Goal: Navigation & Orientation: Go to known website

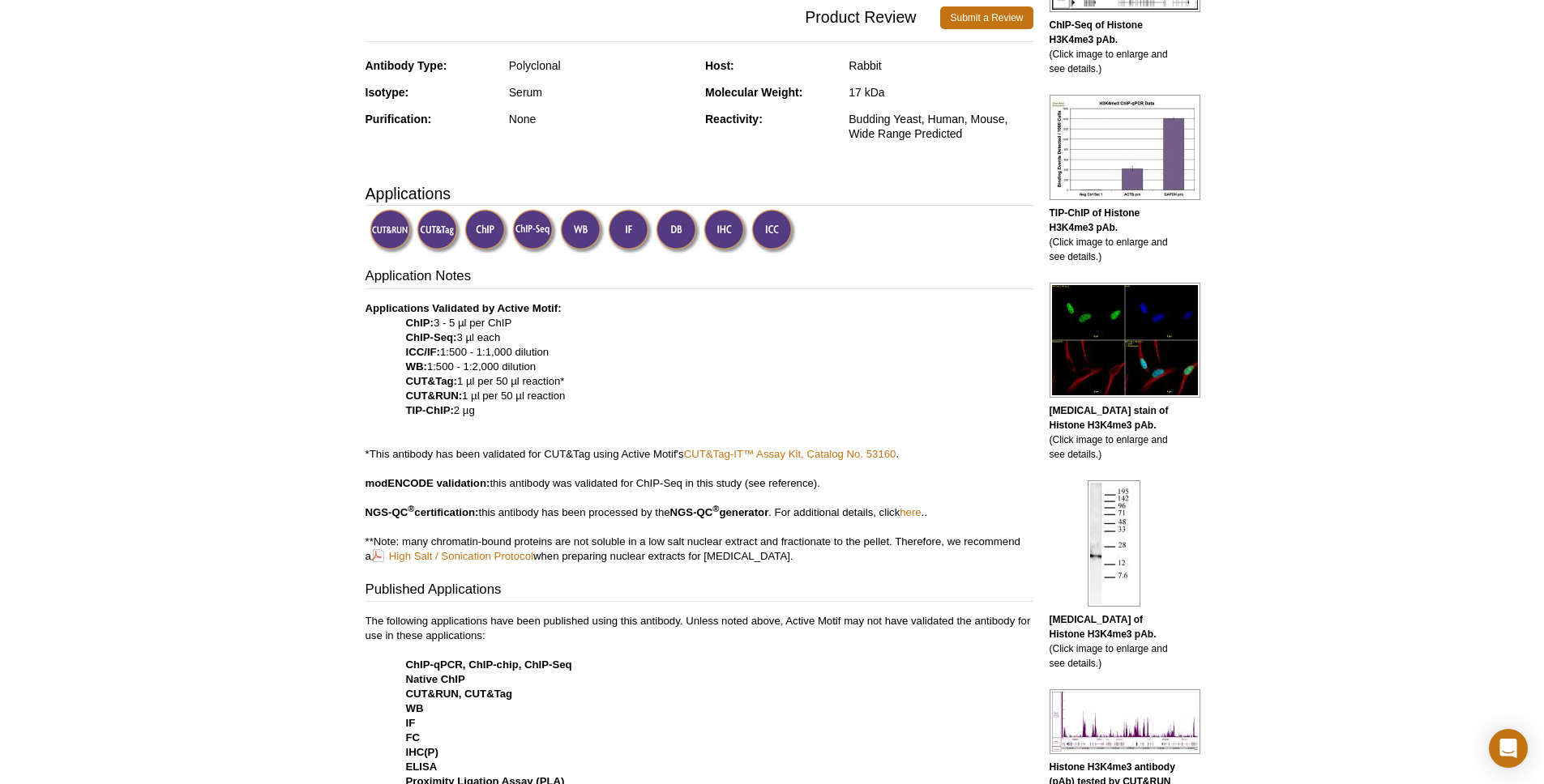
scroll to position [128, 0]
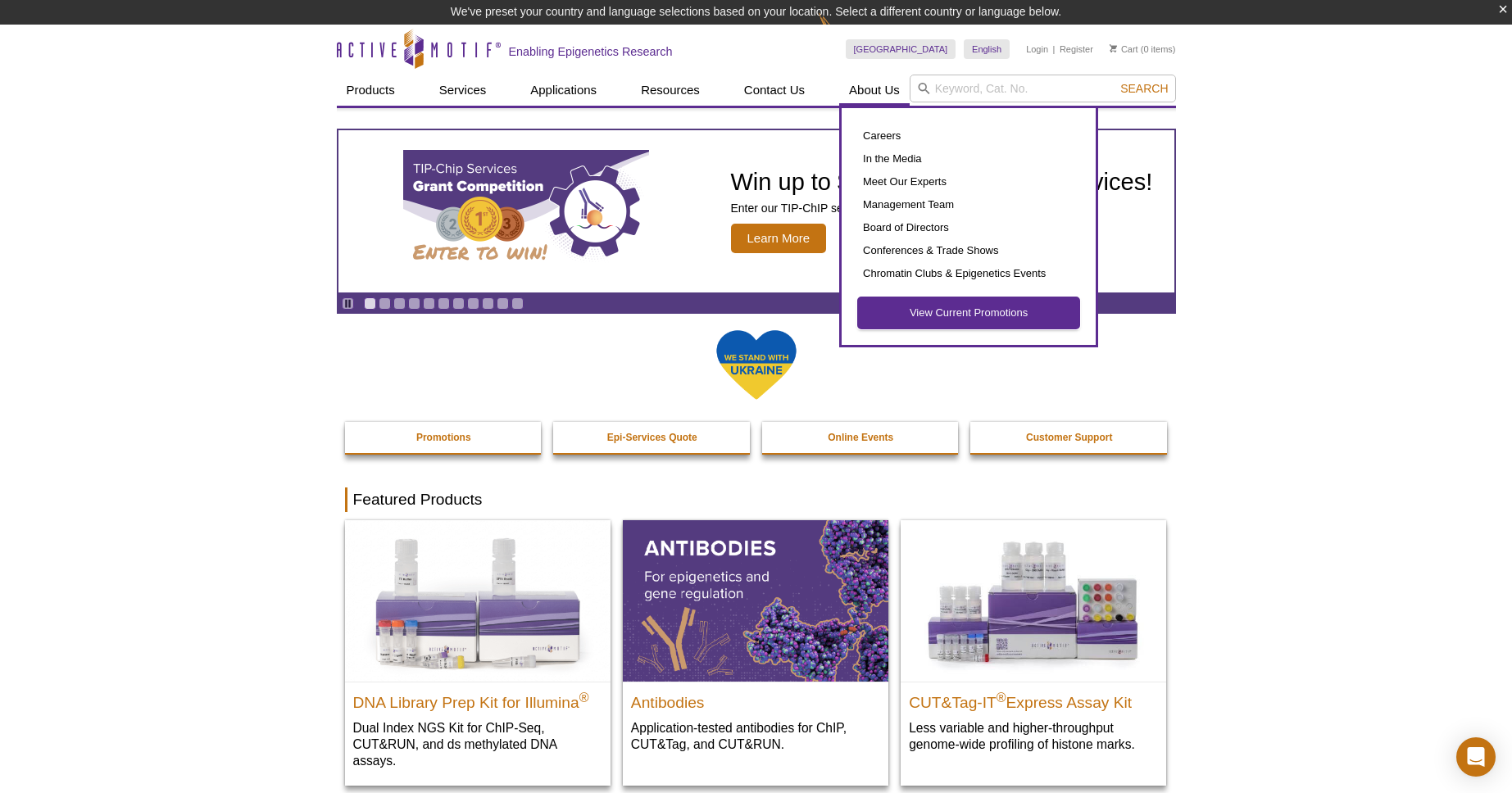
click at [918, 303] on link "View Current Promotions" at bounding box center [969, 313] width 222 height 31
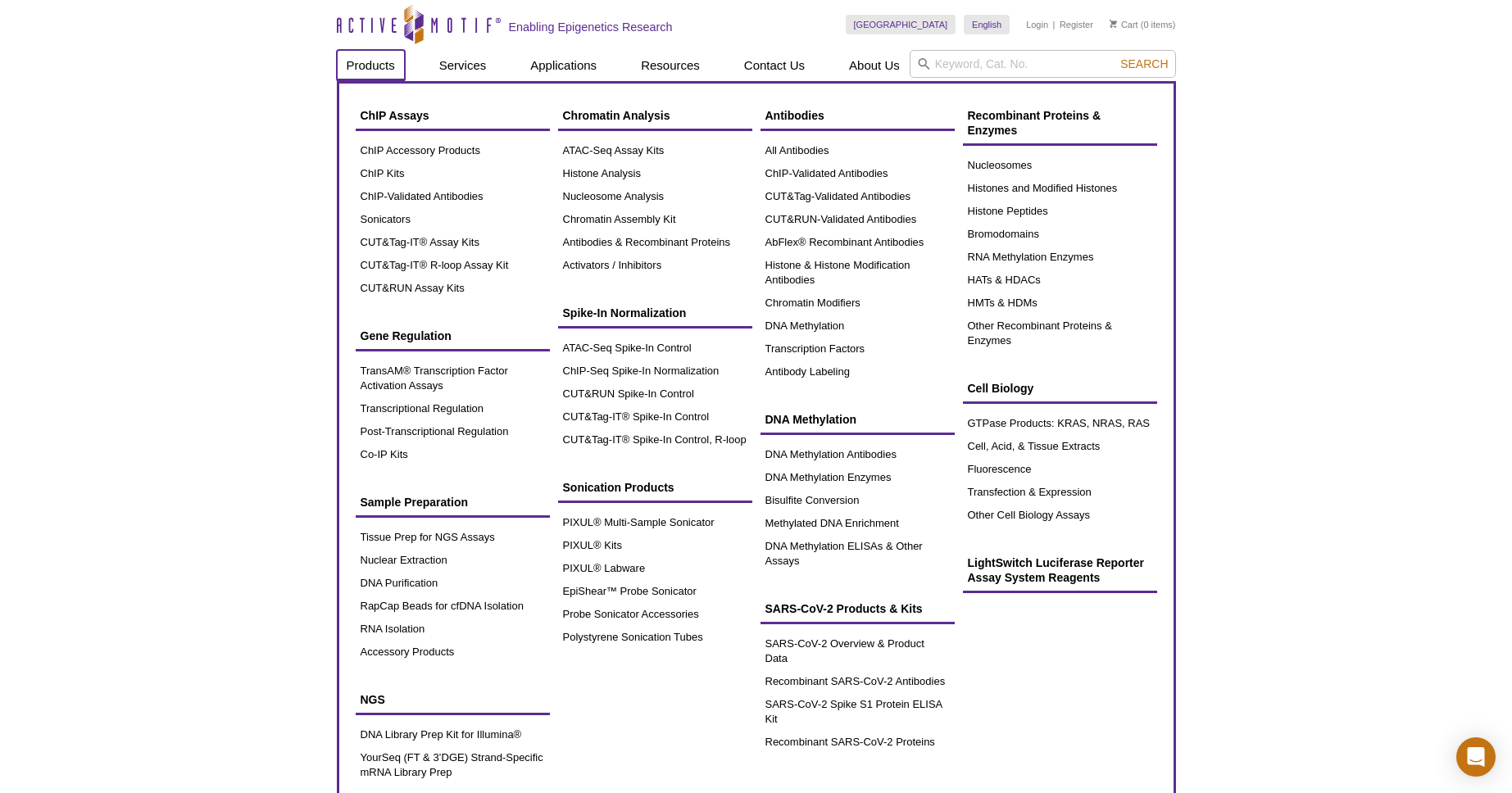
click at [369, 72] on link "Products" at bounding box center [370, 65] width 68 height 31
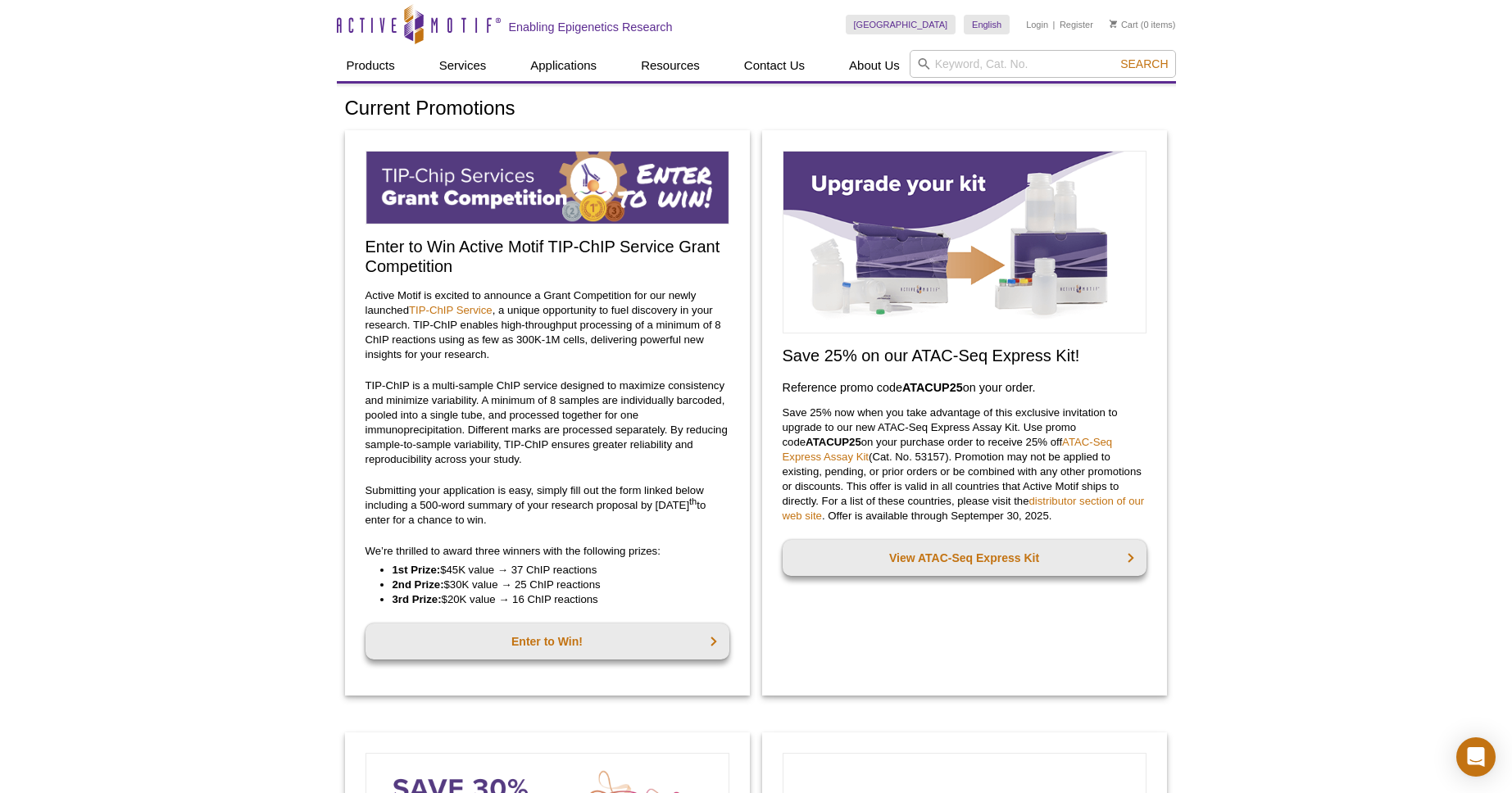
click at [344, 82] on header "Active Motif Logo Enabling Epigenetics Research 0 Search Skip to content Active…" at bounding box center [756, 41] width 839 height 83
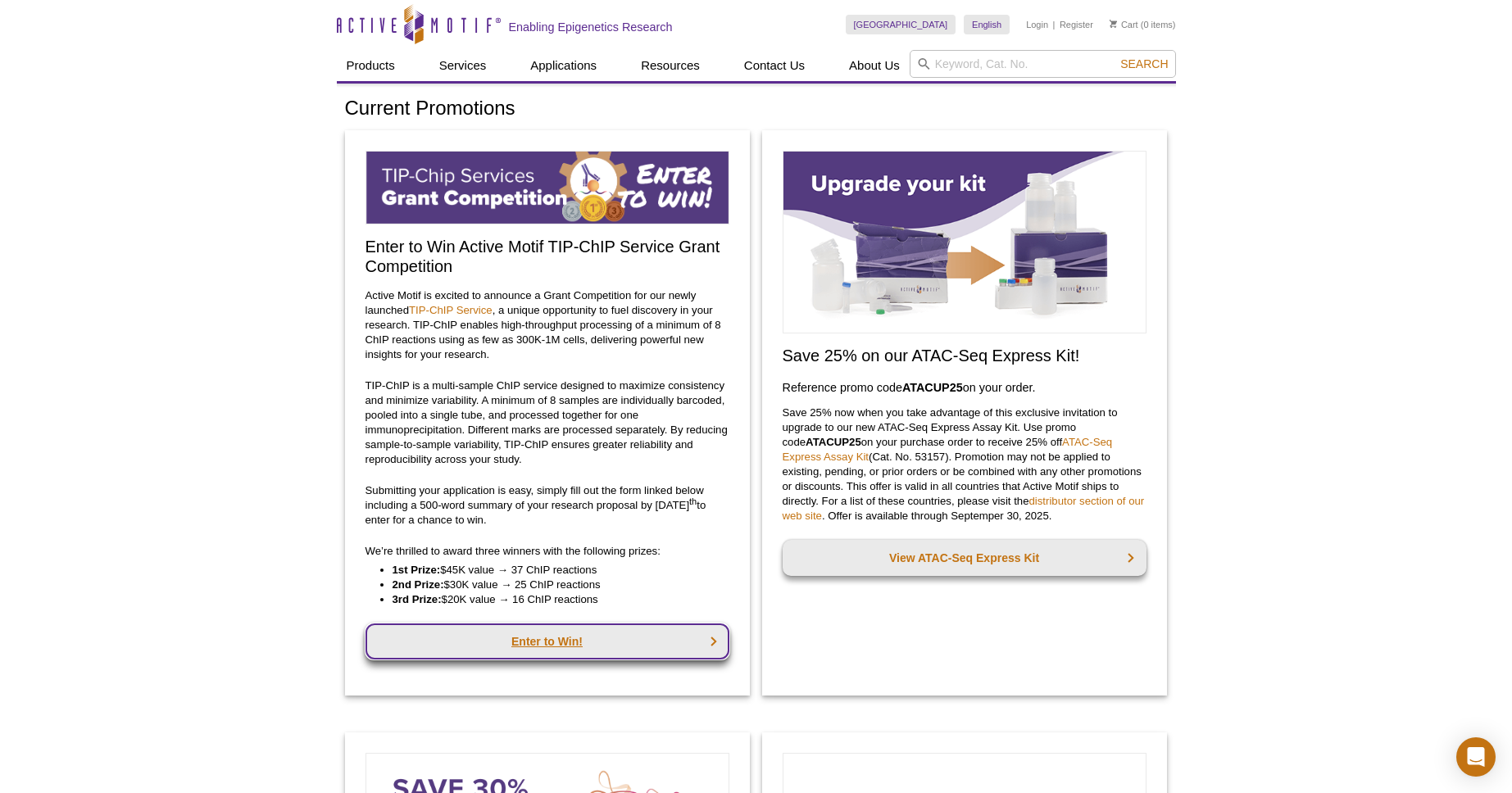
click at [624, 652] on link "Enter to Win!" at bounding box center [547, 642] width 364 height 36
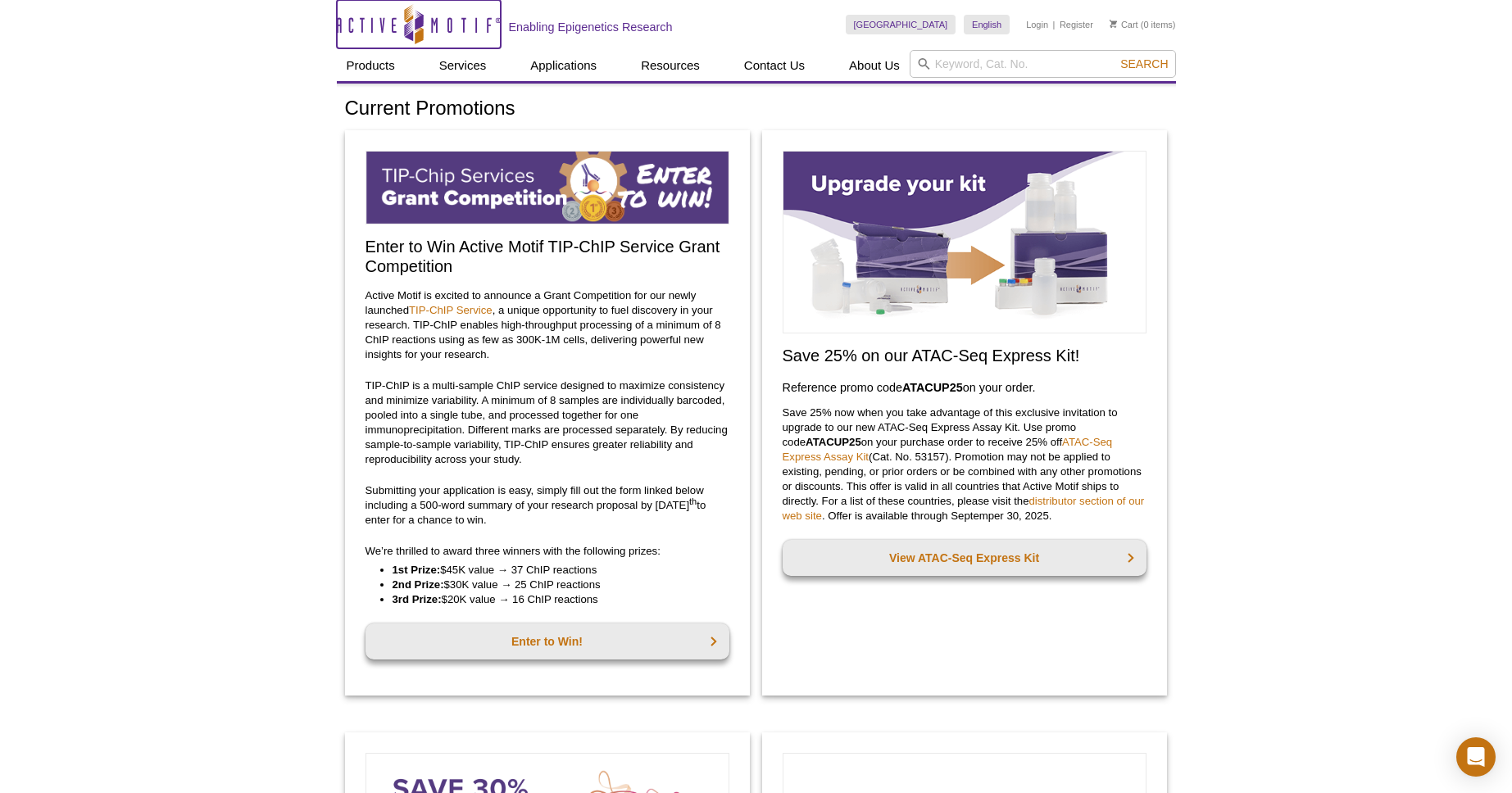
click at [405, 3] on link "Active Motif Logo" at bounding box center [418, 24] width 164 height 48
click at [407, 20] on icon at bounding box center [413, 24] width 19 height 40
